Goal: Information Seeking & Learning: Learn about a topic

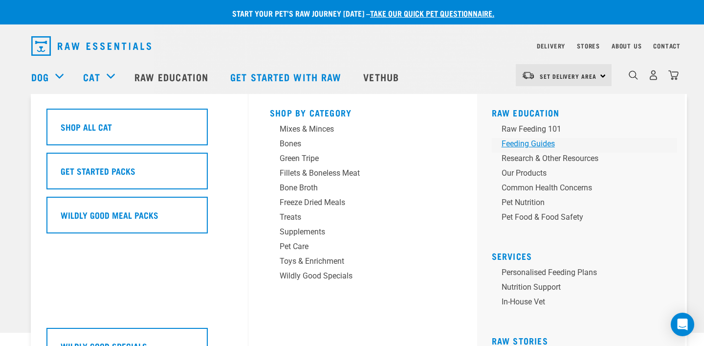
click at [518, 140] on div "Feeding Guides" at bounding box center [578, 144] width 153 height 12
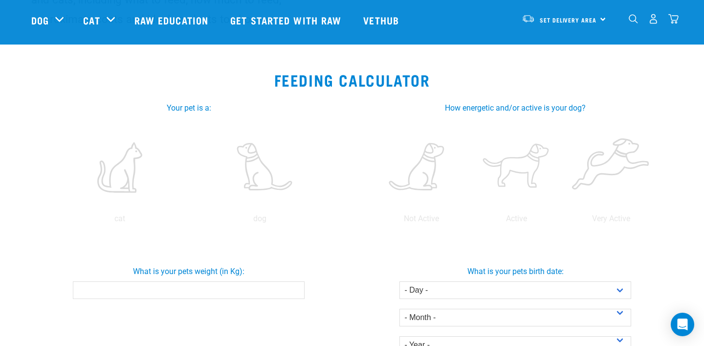
scroll to position [144, 0]
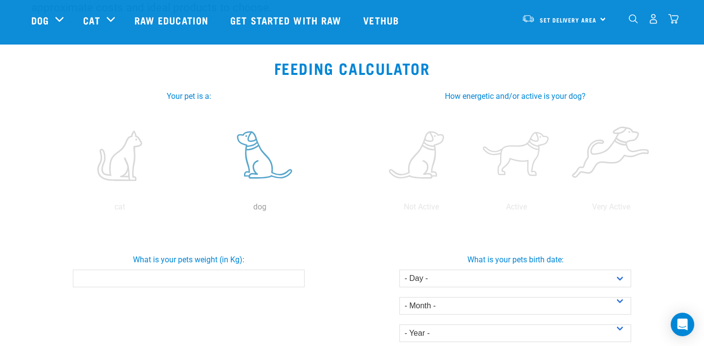
click at [256, 169] on label at bounding box center [260, 155] width 136 height 83
click at [190, 209] on input "radio" at bounding box center [190, 209] width 0 height 0
click at [518, 157] on label at bounding box center [516, 155] width 91 height 83
click at [469, 209] on input "radio" at bounding box center [469, 209] width 0 height 0
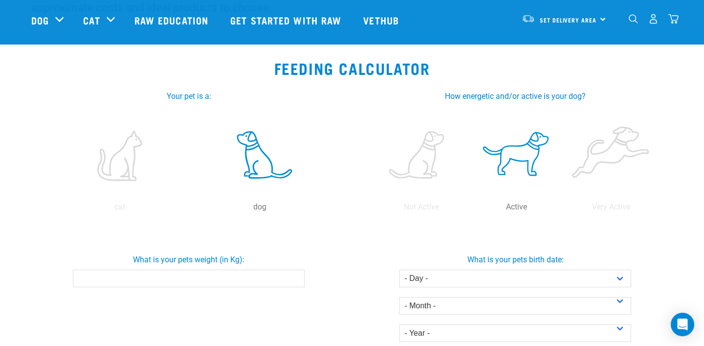
click at [261, 274] on input "What is your pets weight (in Kg):" at bounding box center [188, 279] width 231 height 18
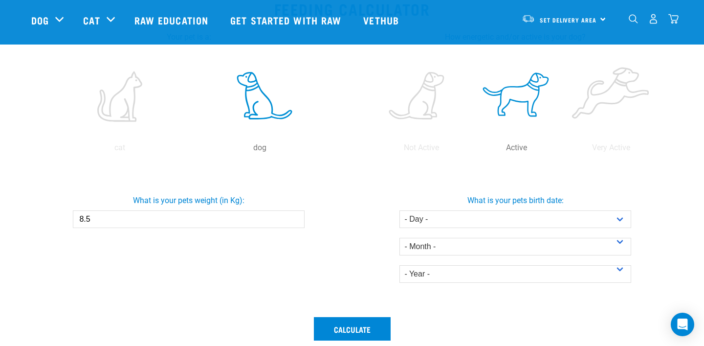
scroll to position [218, 0]
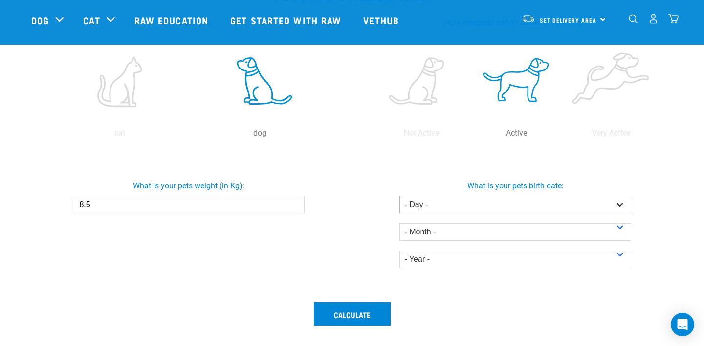
type input "8.5"
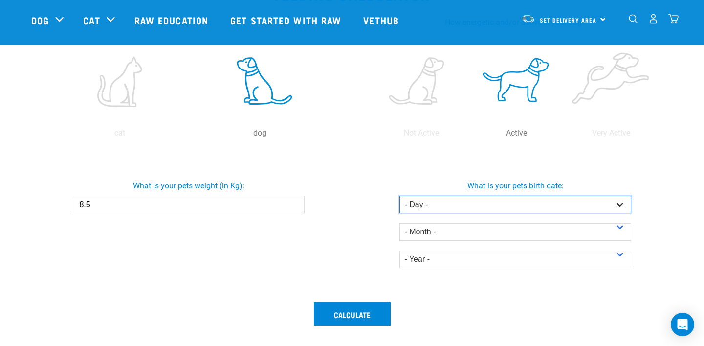
click at [455, 205] on select "- Day - 1 2 3 4 5 6 7 8 9 10 11 12 13 14 15 16 17 18 19 20 21 22 23 24 25 26 27" at bounding box center [515, 205] width 231 height 18
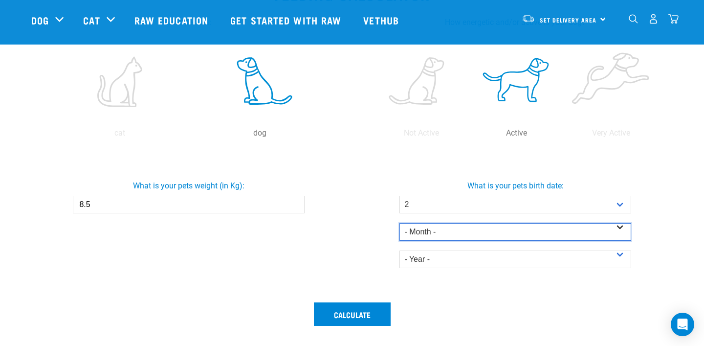
click at [442, 231] on select "- Month - January February March April May June July August September October N…" at bounding box center [515, 232] width 231 height 18
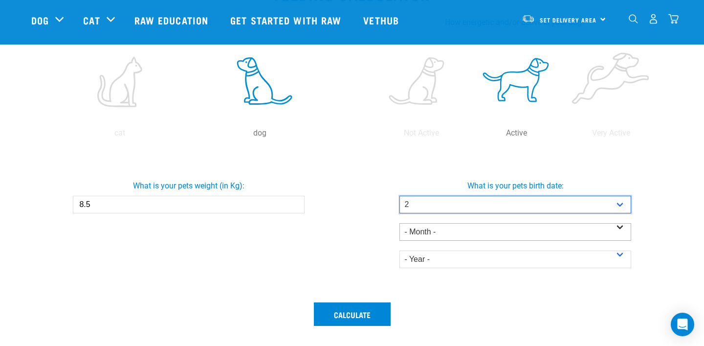
click at [439, 202] on select "- Day - 1 2 3 4 5 6 7 8 9 10 11 12 13 14 15 16 17 18 19 20 21 22 23 24 25 26 27" at bounding box center [515, 205] width 231 height 18
select select "22"
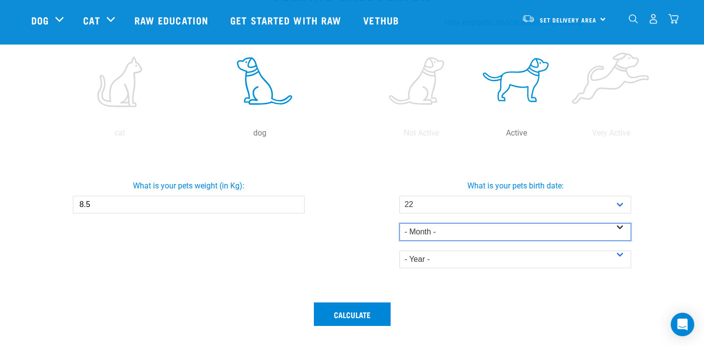
click at [452, 233] on select "- Month - January February March April May June July August September October N…" at bounding box center [515, 232] width 231 height 18
select select "February"
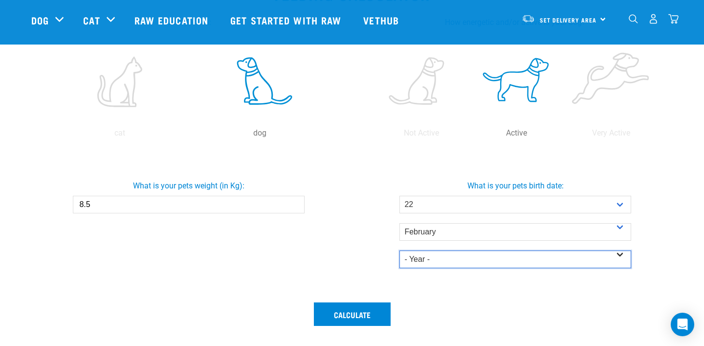
click at [447, 257] on select "- Year - 2025 2024 2023 2022 2021 2020 2019 2018 2017 2016 2015 2014" at bounding box center [515, 259] width 231 height 18
select select "2023"
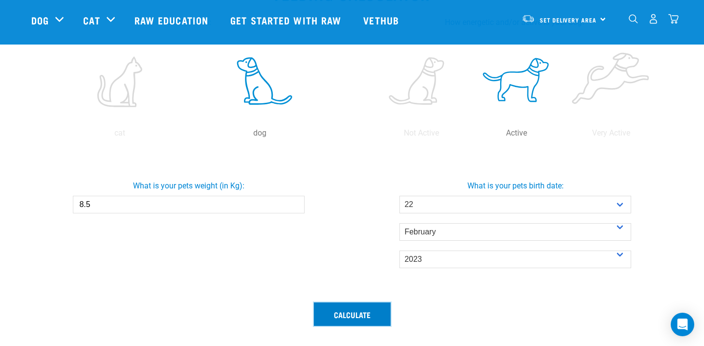
click at [373, 312] on button "Calculate" at bounding box center [352, 313] width 77 height 23
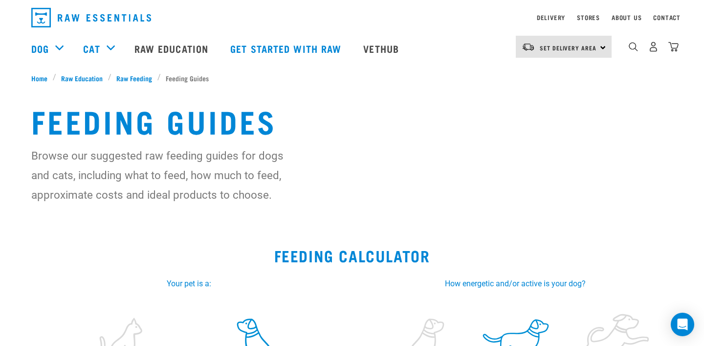
scroll to position [0, 0]
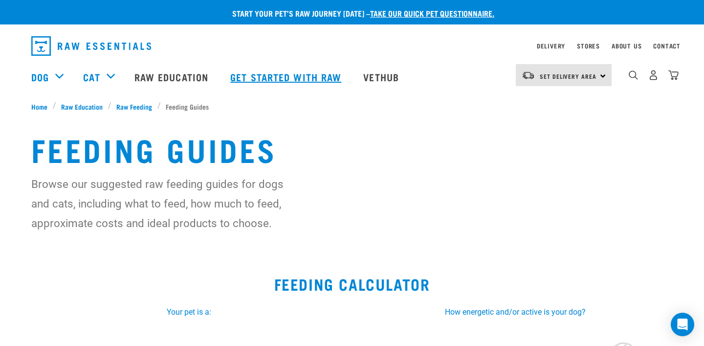
click at [288, 76] on link "Get started with Raw" at bounding box center [287, 76] width 133 height 39
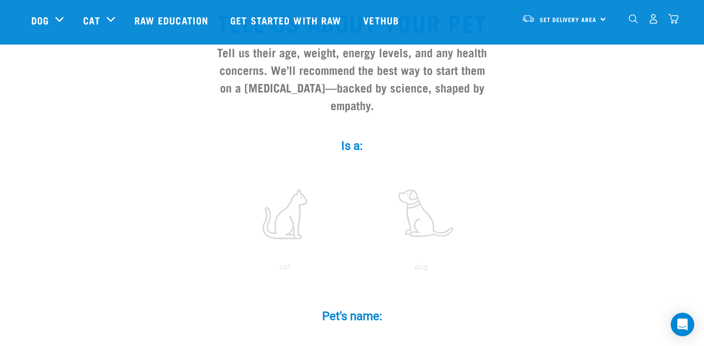
scroll to position [91, 0]
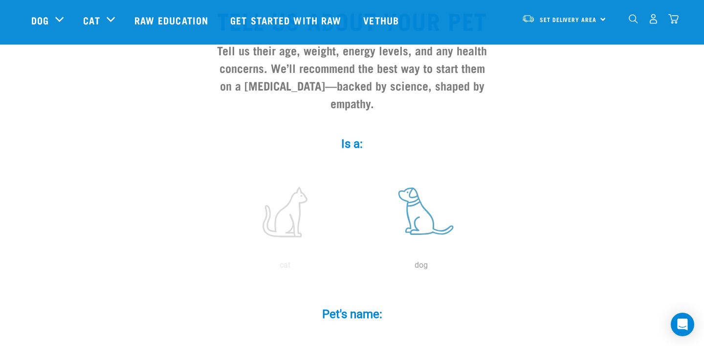
click at [419, 189] on label at bounding box center [421, 211] width 132 height 83
click at [353, 268] on input "radio" at bounding box center [353, 268] width 0 height 0
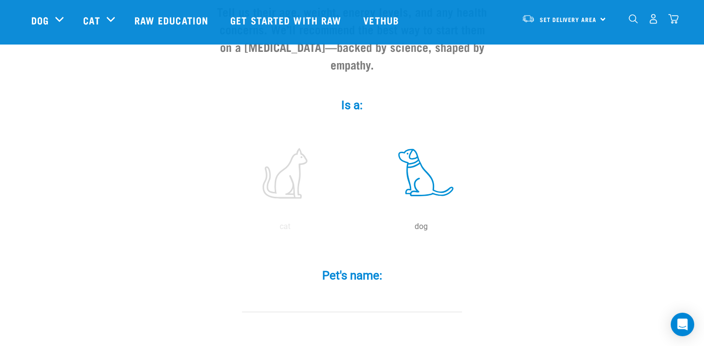
scroll to position [132, 0]
click at [357, 288] on input "Pet's name: *" at bounding box center [352, 299] width 220 height 22
type input "Slinky"
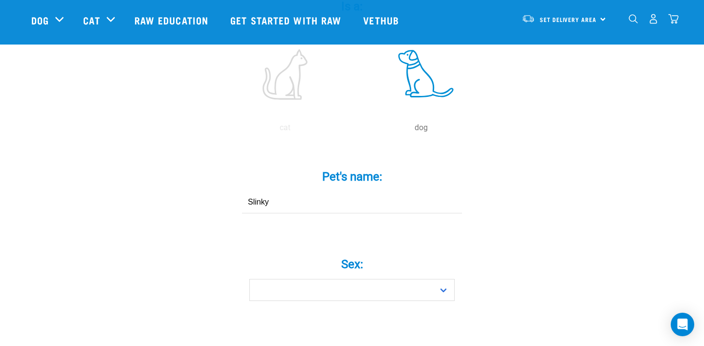
scroll to position [235, 0]
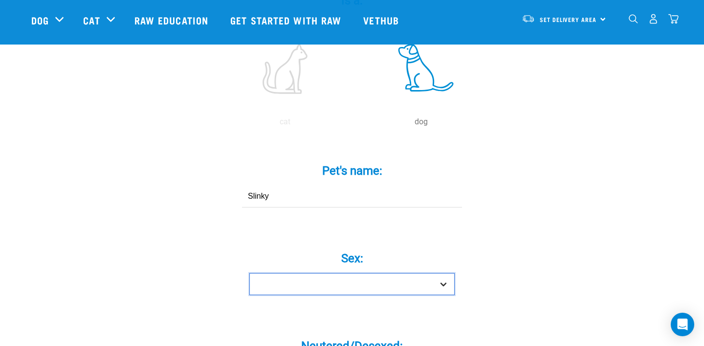
click at [345, 273] on select "Boy Girl" at bounding box center [351, 284] width 205 height 22
select select "boy"
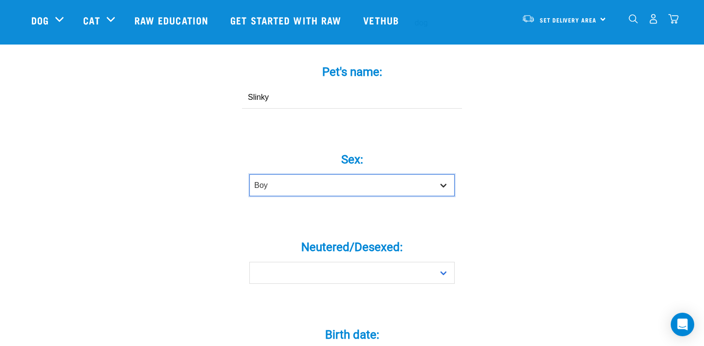
scroll to position [337, 0]
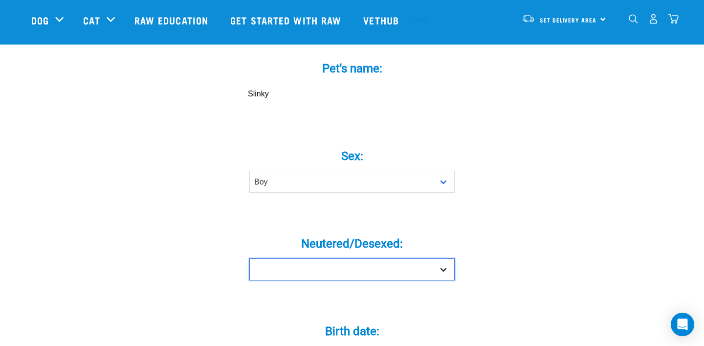
click at [333, 258] on select "Yes No" at bounding box center [351, 269] width 205 height 22
select select "yes"
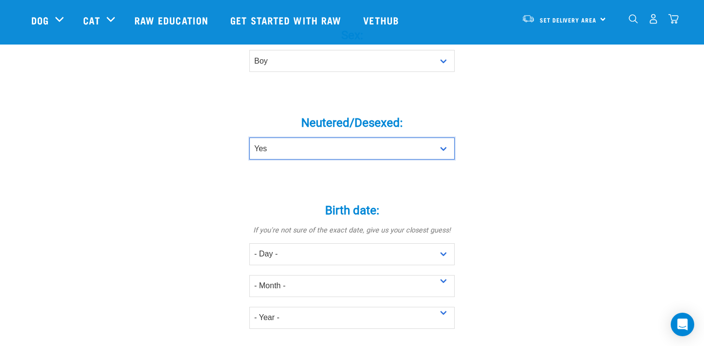
scroll to position [459, 0]
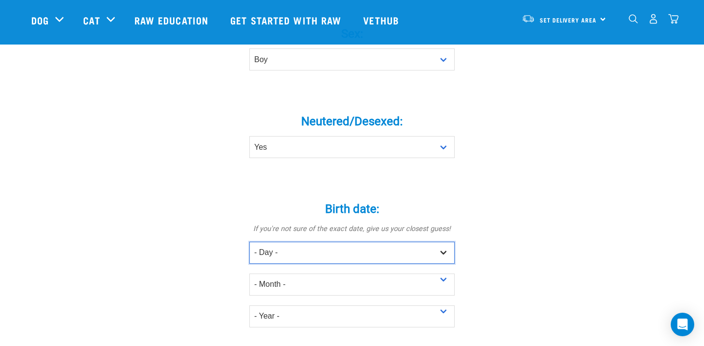
click at [343, 242] on select "- Day - 1 2 3 4 5 6 7 8 9 10 11 12 13 14 15 16 17 18 19 20 21 22 23 24 25 26 27" at bounding box center [351, 253] width 205 height 22
select select "22"
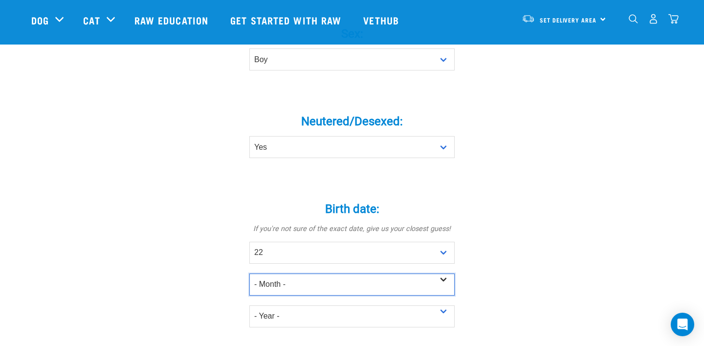
click at [332, 273] on select "- Month - January February March April May June July August September October N…" at bounding box center [351, 284] width 205 height 22
select select "February"
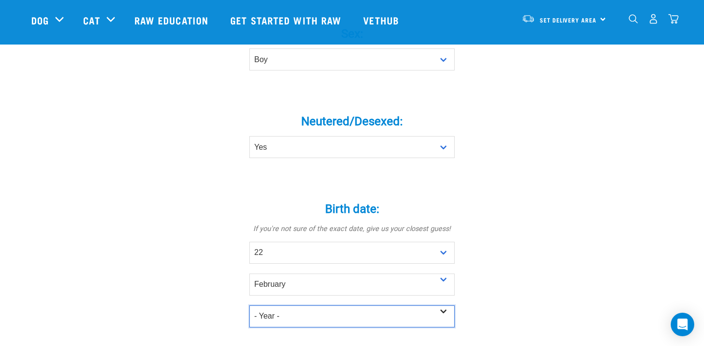
click at [319, 305] on select "- Year - 2025 2024 2023 2022 2021 2020 2019 2018 2017 2016 2015 2014 2013 2012" at bounding box center [351, 316] width 205 height 22
select select "2023"
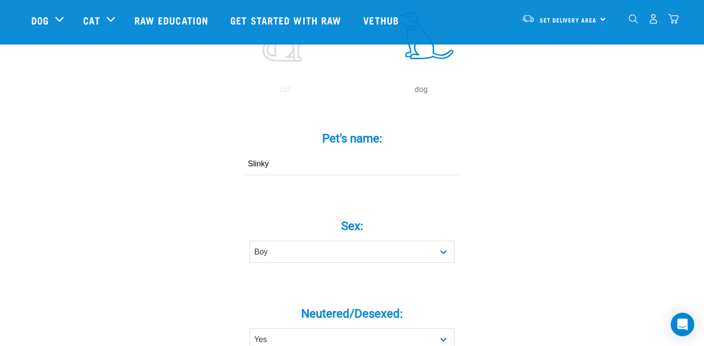
scroll to position [223, 0]
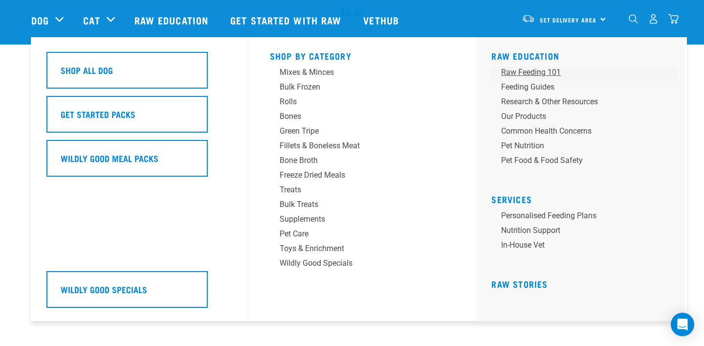
click at [534, 74] on div "Raw Feeding 101" at bounding box center [577, 73] width 153 height 12
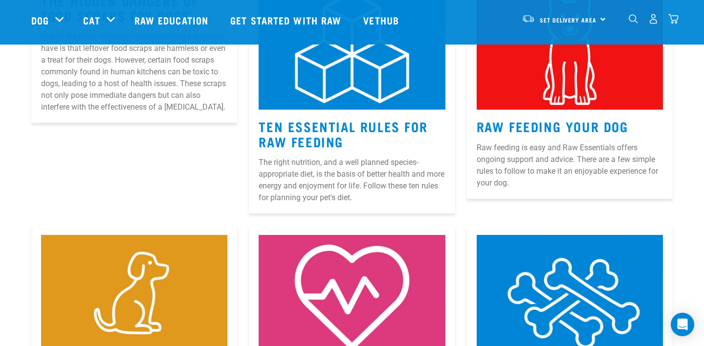
scroll to position [221, 0]
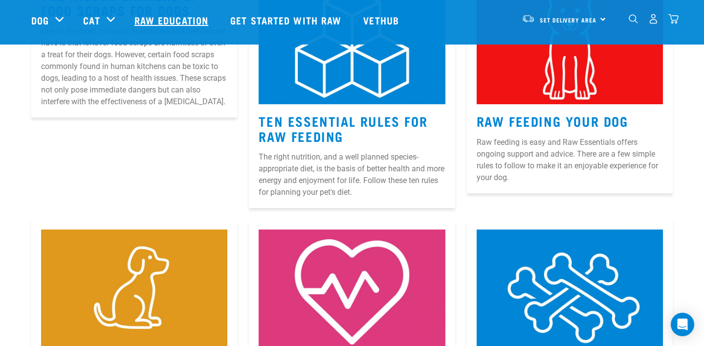
click at [172, 12] on link "Raw Education" at bounding box center [173, 19] width 96 height 39
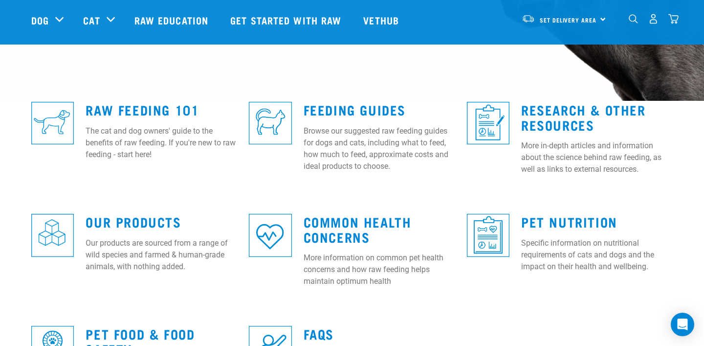
scroll to position [233, 0]
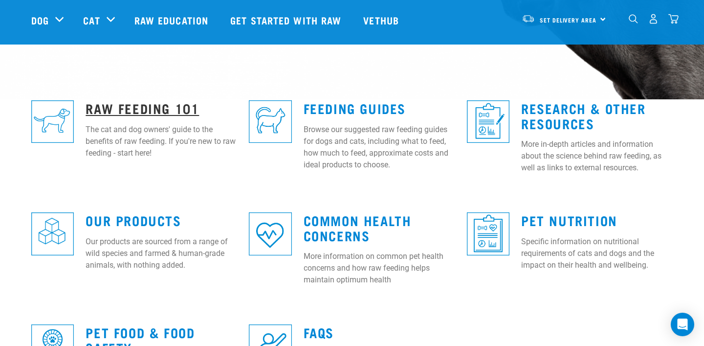
click at [168, 108] on link "Raw Feeding 101" at bounding box center [142, 107] width 113 height 7
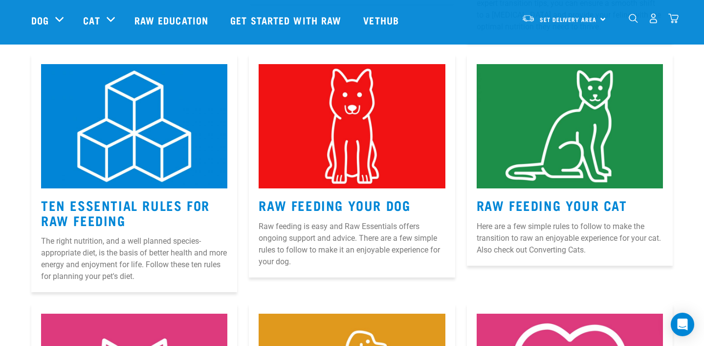
scroll to position [431, 0]
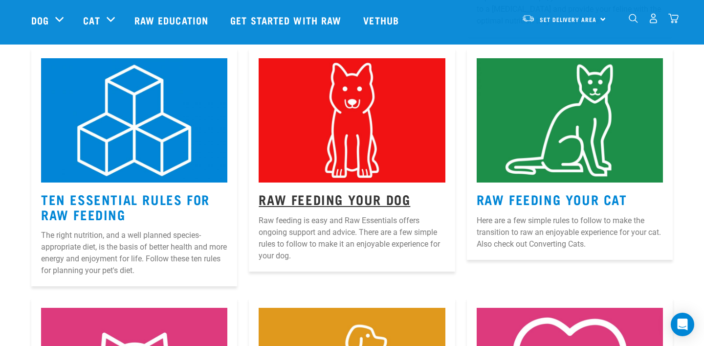
click at [383, 198] on link "Raw Feeding Your Dog" at bounding box center [335, 198] width 152 height 7
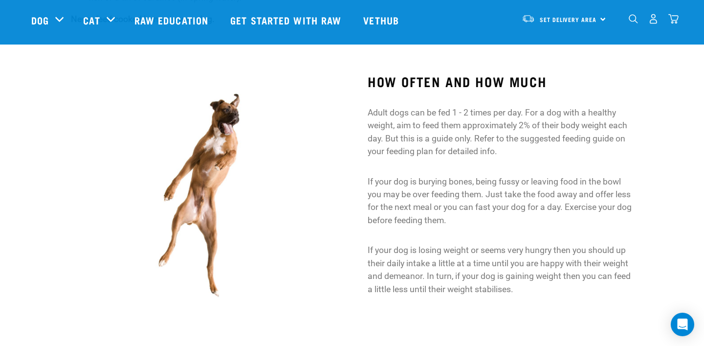
scroll to position [762, 0]
